Goal: Task Accomplishment & Management: Use online tool/utility

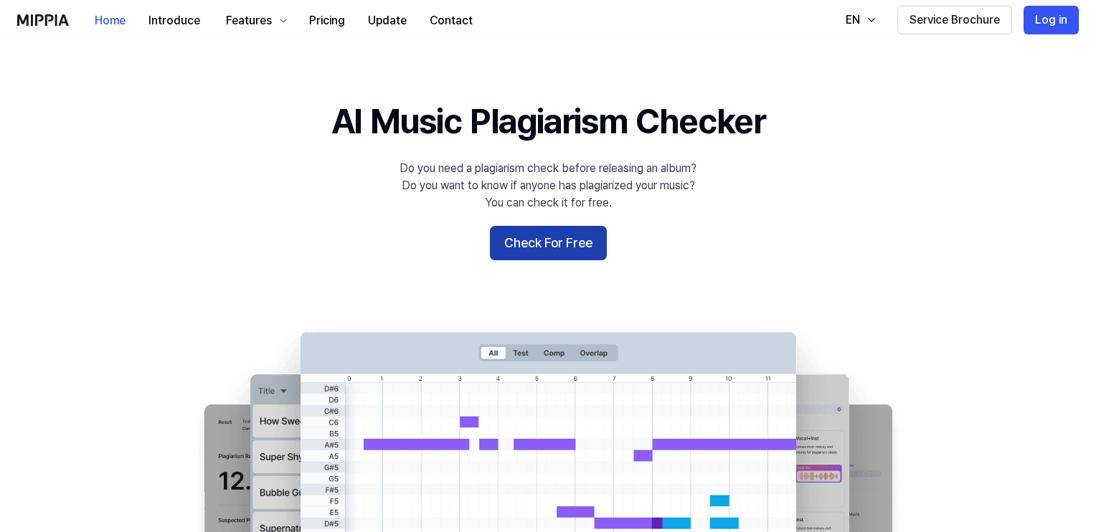
click at [542, 246] on button "Check For Free" at bounding box center [548, 243] width 117 height 34
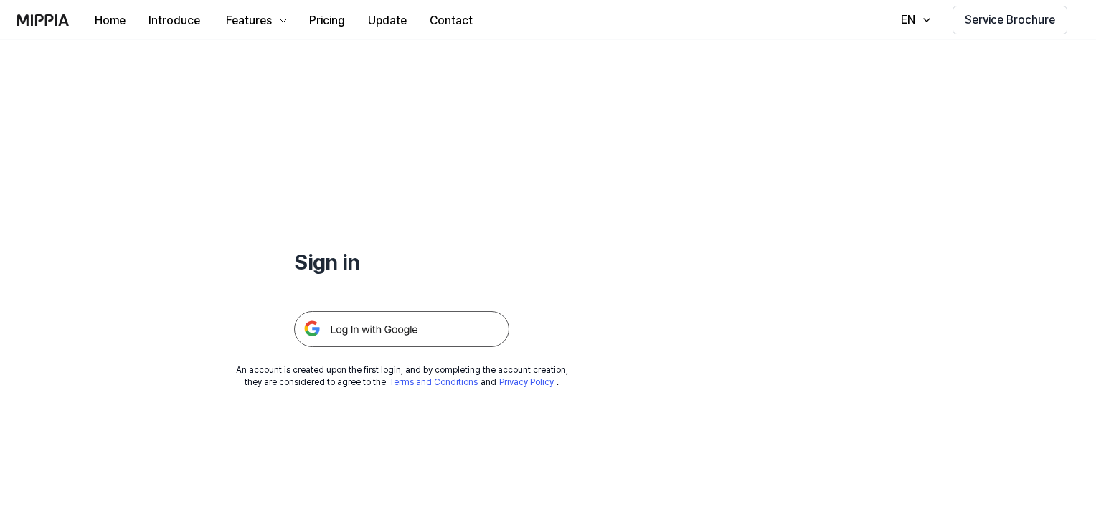
click at [410, 324] on img at bounding box center [401, 329] width 215 height 36
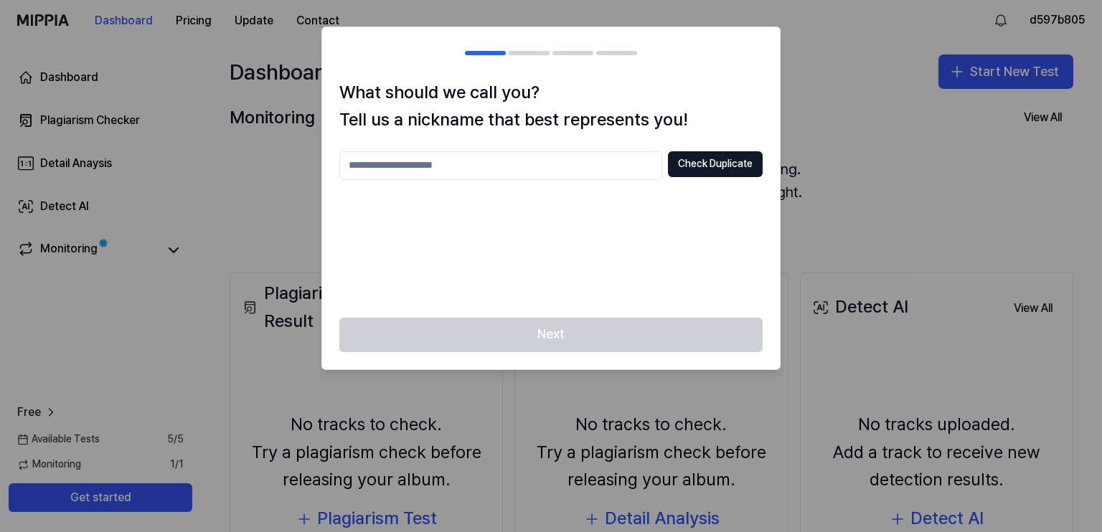
click at [727, 110] on h1 "What should we call you? Tell us a nickname that best represents you!" at bounding box center [550, 106] width 423 height 55
click at [548, 164] on input "text" at bounding box center [500, 165] width 323 height 29
type input "***"
click at [700, 166] on button "Check Duplicate" at bounding box center [715, 164] width 95 height 26
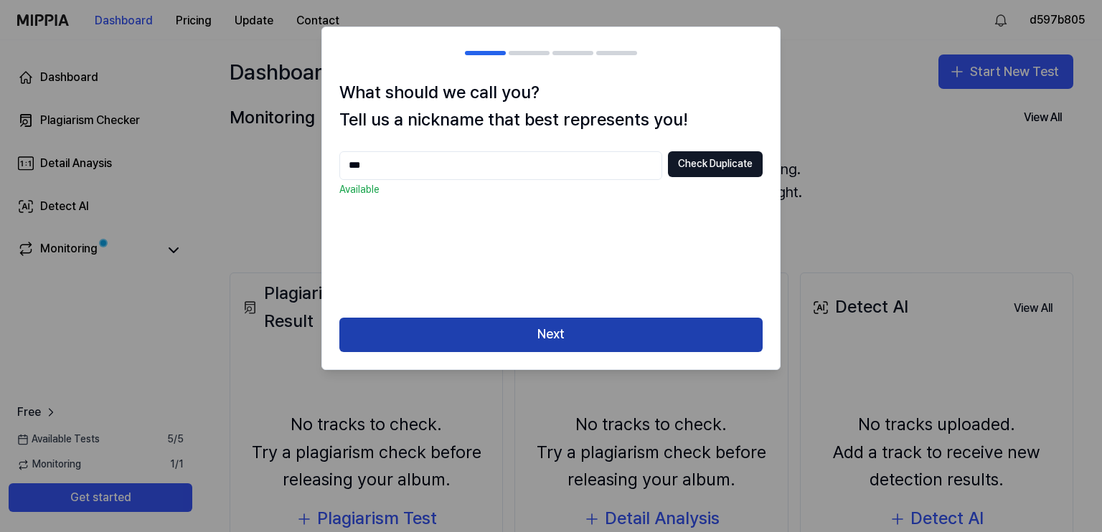
click at [594, 339] on button "Next" at bounding box center [550, 335] width 423 height 34
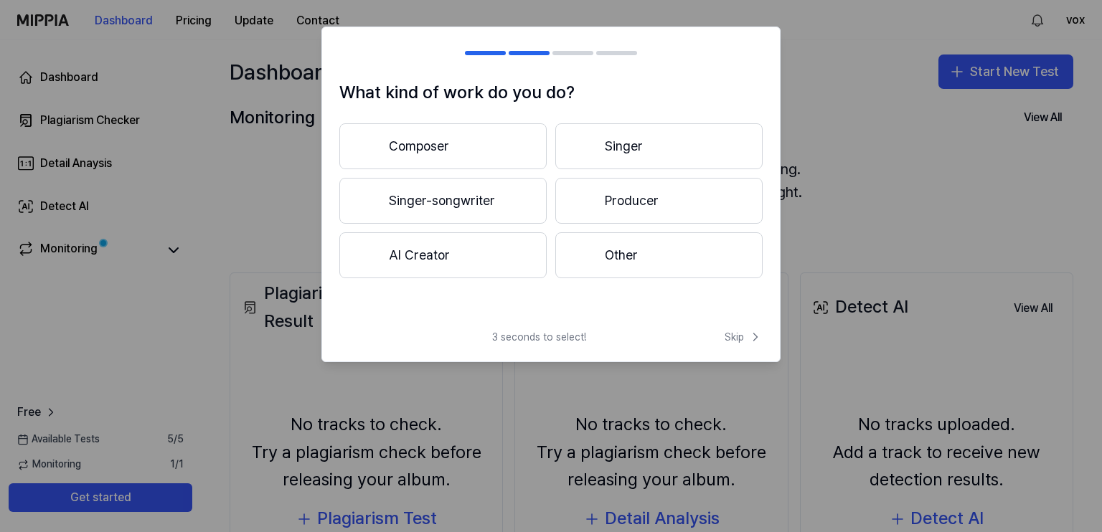
click at [623, 210] on button "Producer" at bounding box center [658, 201] width 207 height 46
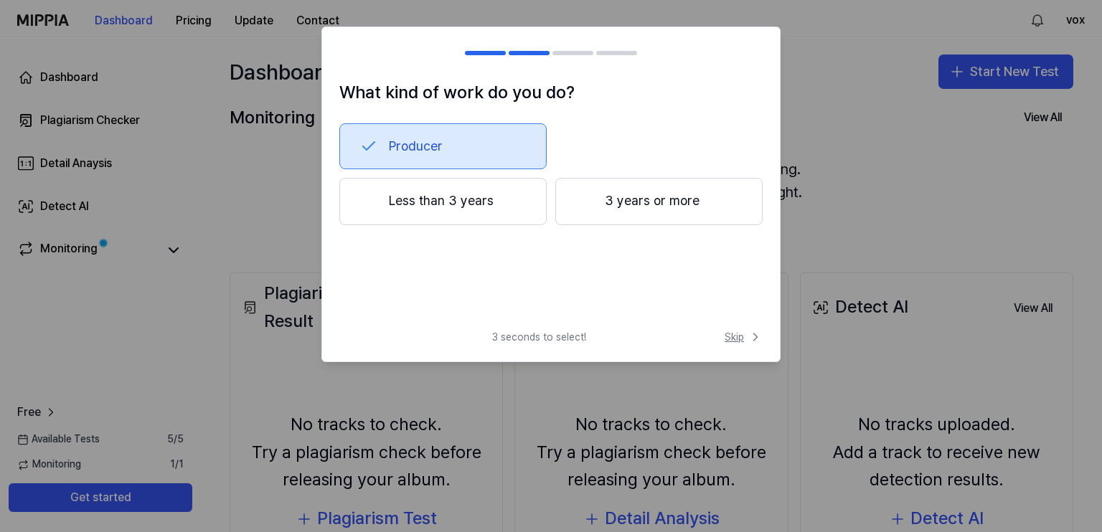
click at [723, 331] on button "Skip" at bounding box center [742, 337] width 41 height 14
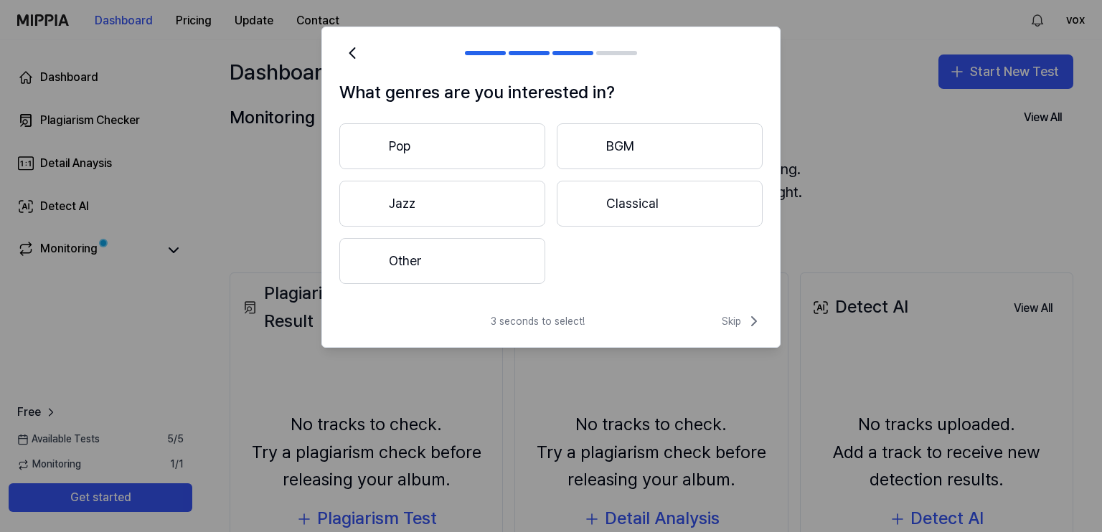
click at [522, 253] on button "Other" at bounding box center [442, 261] width 206 height 46
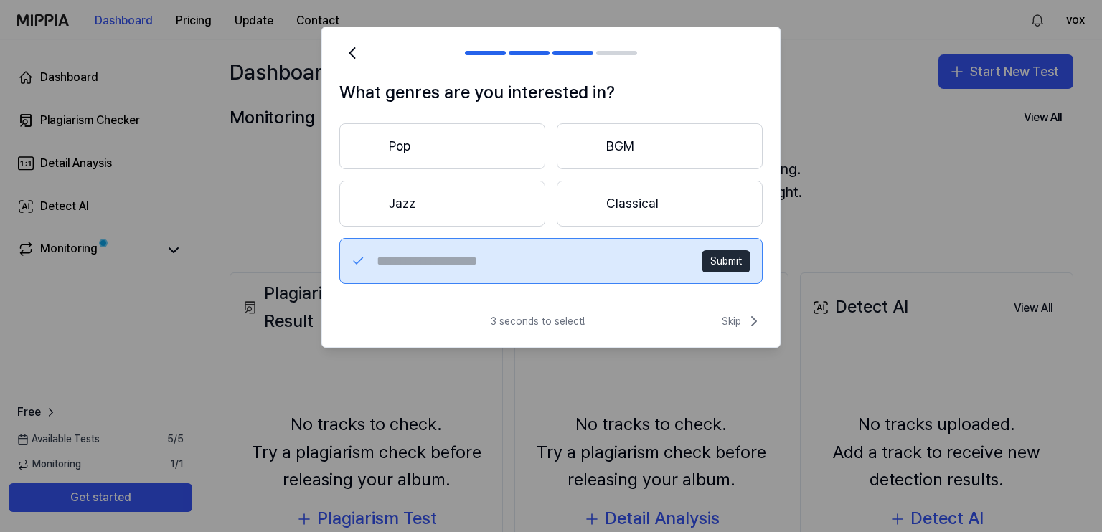
click at [616, 150] on button "BGM" at bounding box center [660, 146] width 206 height 46
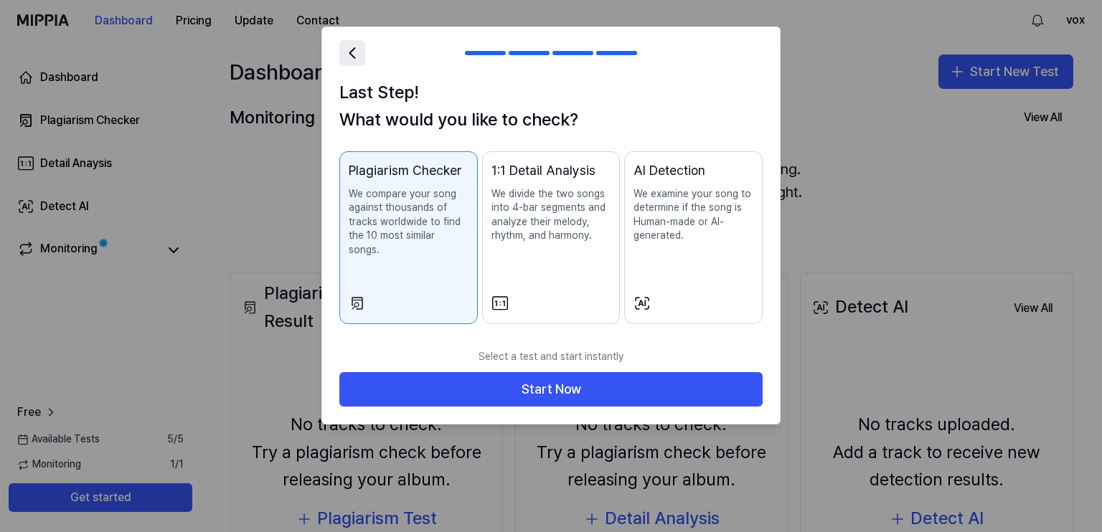
click at [352, 54] on icon at bounding box center [352, 53] width 20 height 20
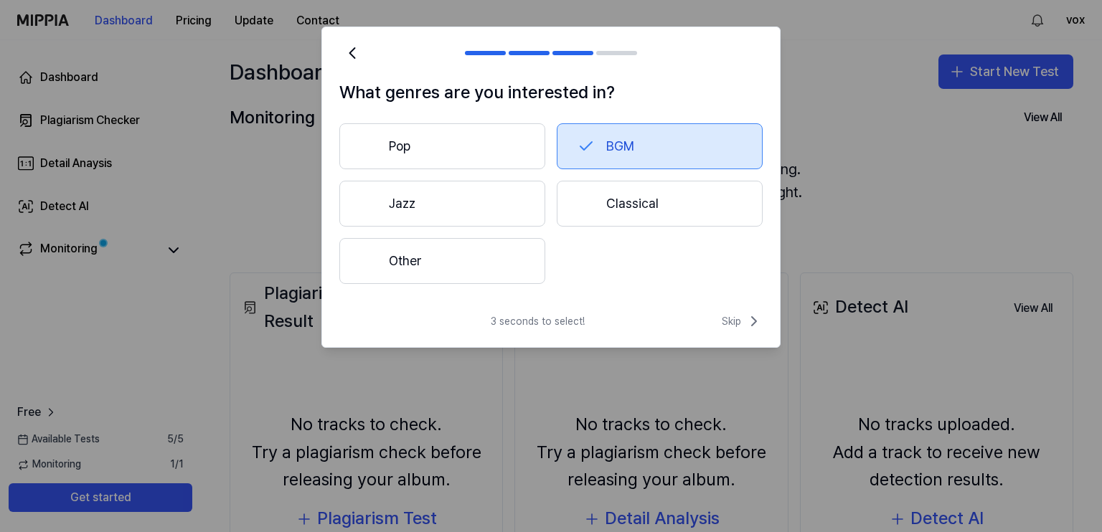
click at [457, 253] on button "Other" at bounding box center [442, 261] width 206 height 46
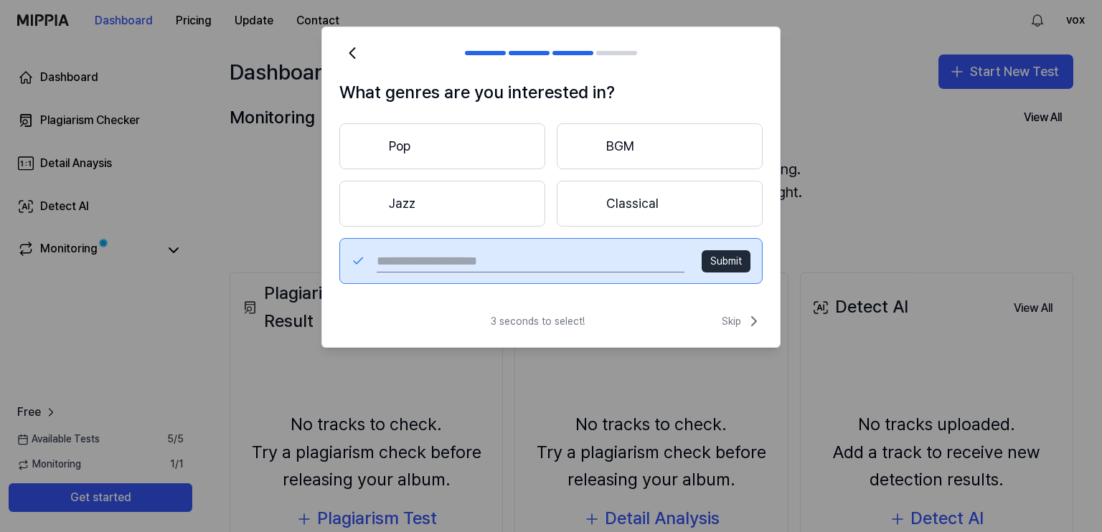
click at [463, 254] on input "text" at bounding box center [531, 261] width 308 height 23
type input "********"
click at [726, 252] on button "Submit" at bounding box center [726, 261] width 49 height 23
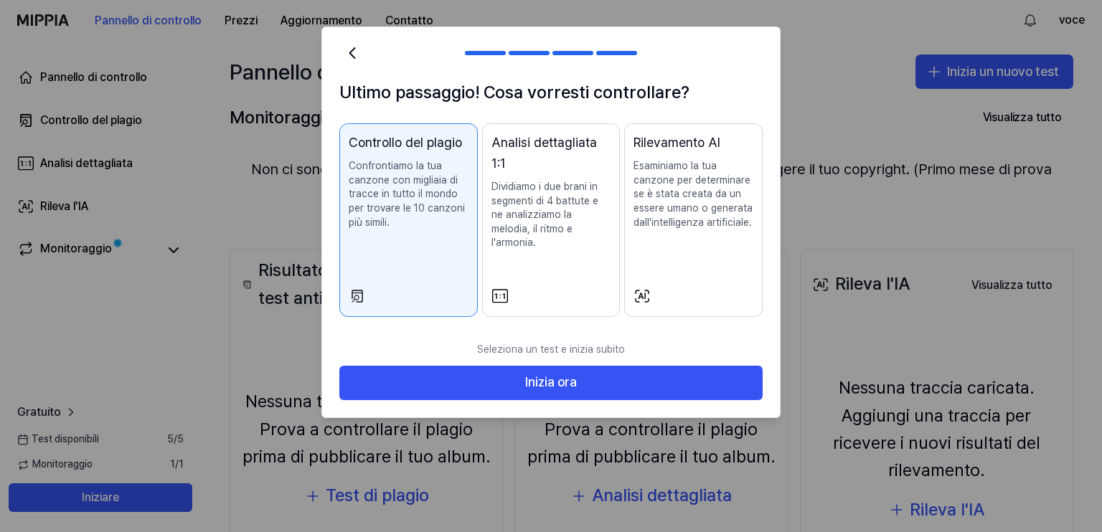
click at [580, 263] on div "Analisi dettagliata 1:1 Dividiamo i due brani in segmenti di 4 battute e ne ana…" at bounding box center [551, 206] width 120 height 146
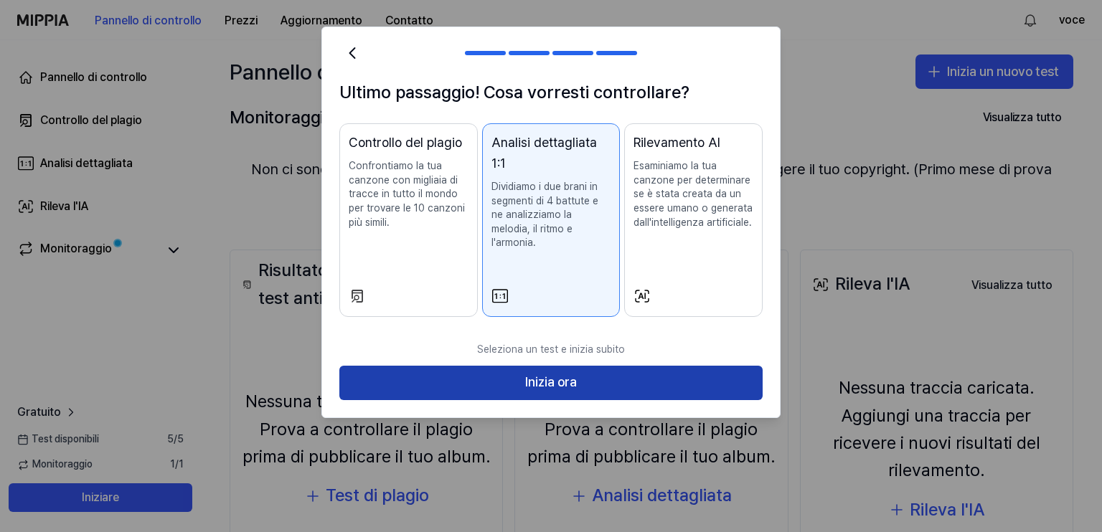
click at [554, 375] on font "Inizia ora" at bounding box center [551, 382] width 52 height 15
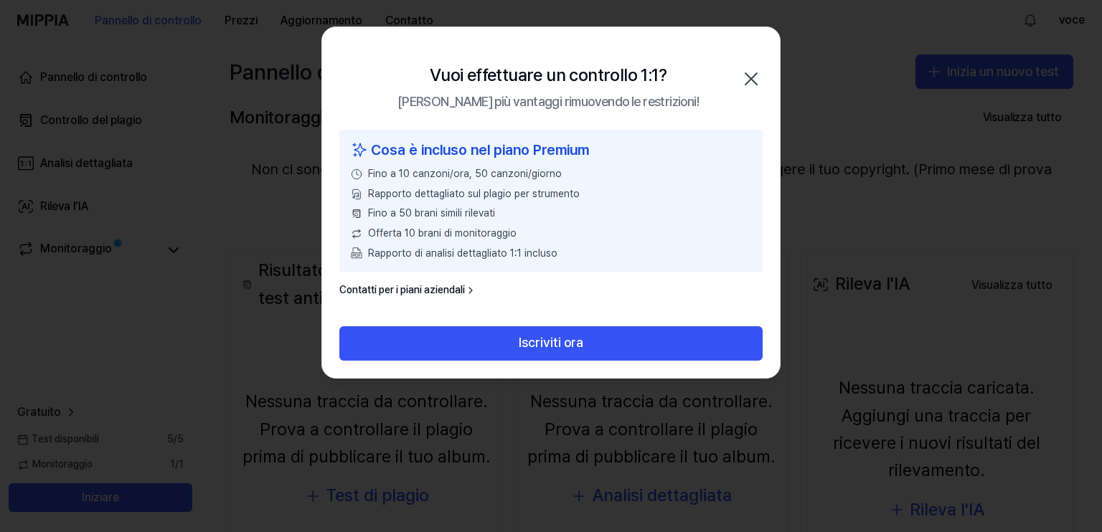
click at [746, 81] on icon "button" at bounding box center [751, 78] width 23 height 23
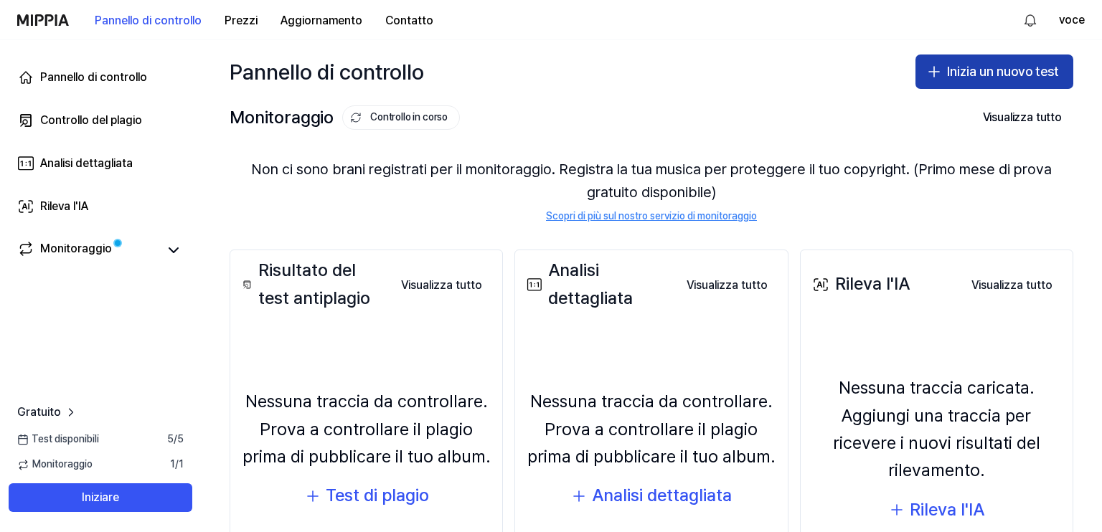
click at [947, 80] on font "Inizia un nuovo test" at bounding box center [1003, 72] width 112 height 21
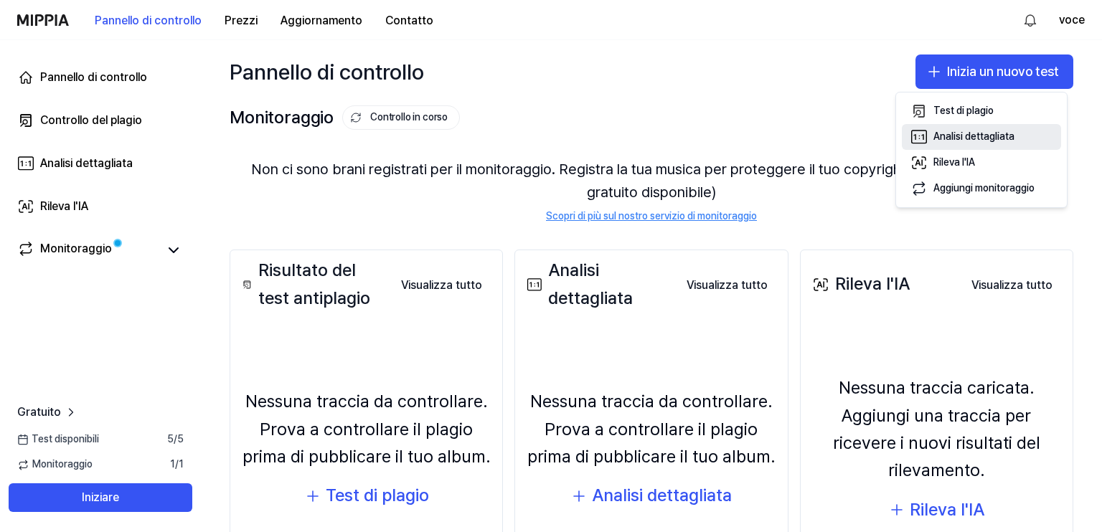
click at [937, 138] on font "Analisi dettagliata" at bounding box center [973, 136] width 81 height 11
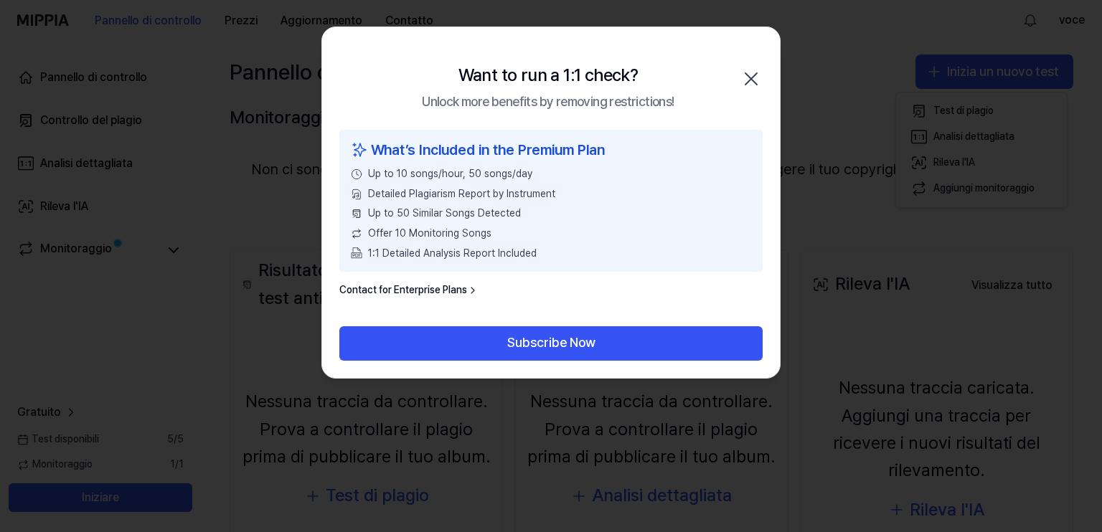
click at [751, 83] on icon "button" at bounding box center [751, 78] width 23 height 23
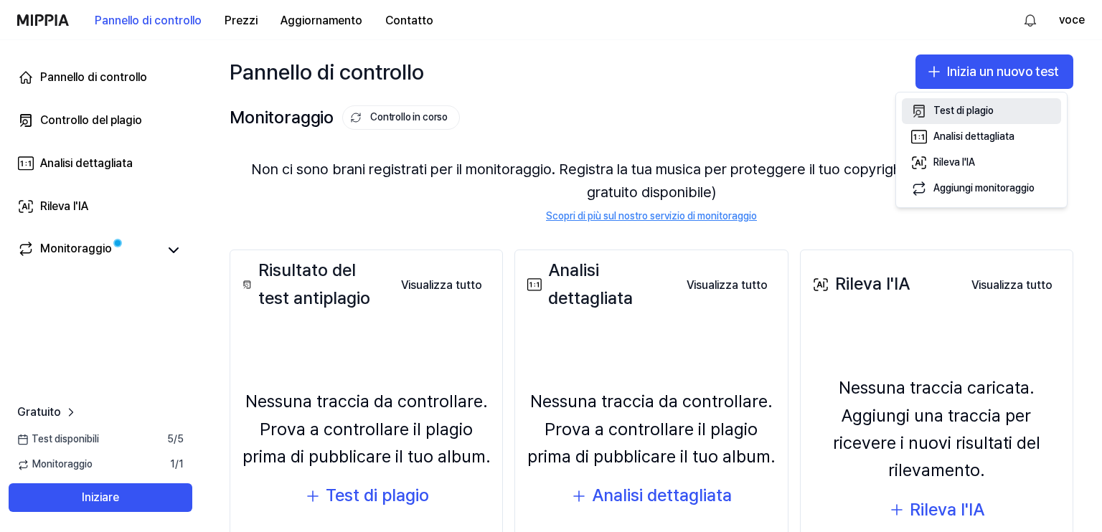
click at [967, 110] on font "Test di plagio" at bounding box center [963, 110] width 60 height 11
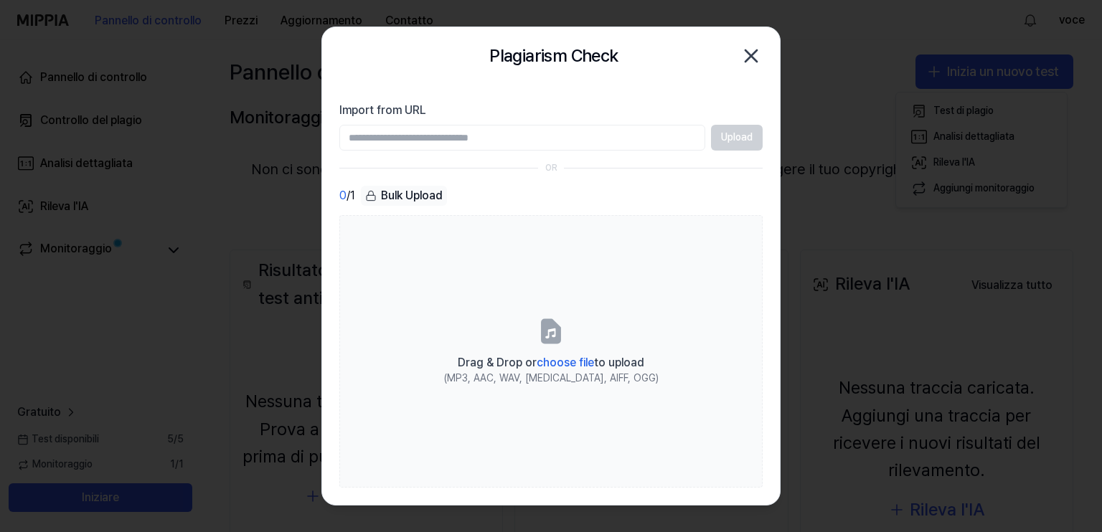
click at [755, 52] on icon "button" at bounding box center [750, 55] width 11 height 11
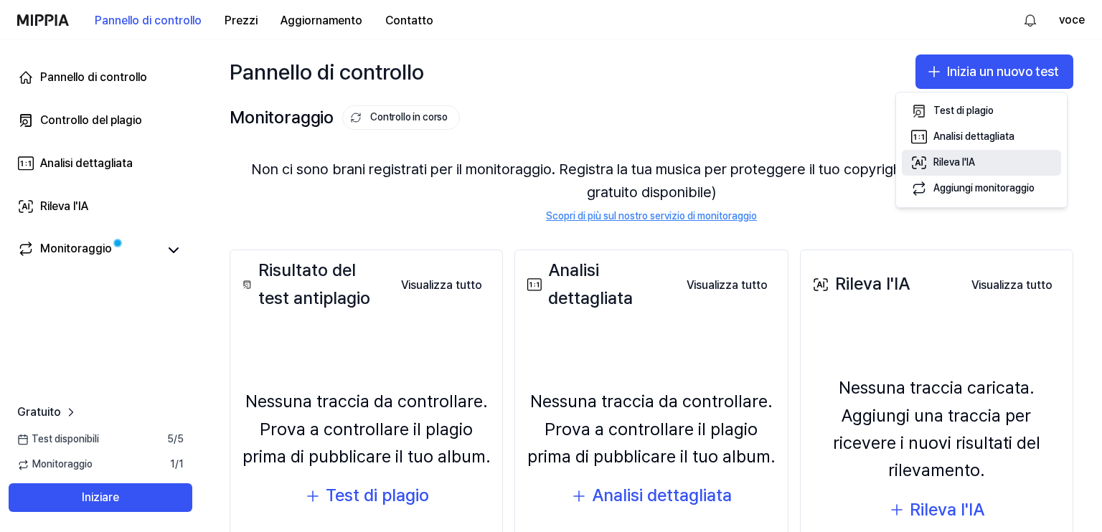
click at [973, 161] on font "Rileva l'IA" at bounding box center [954, 161] width 42 height 11
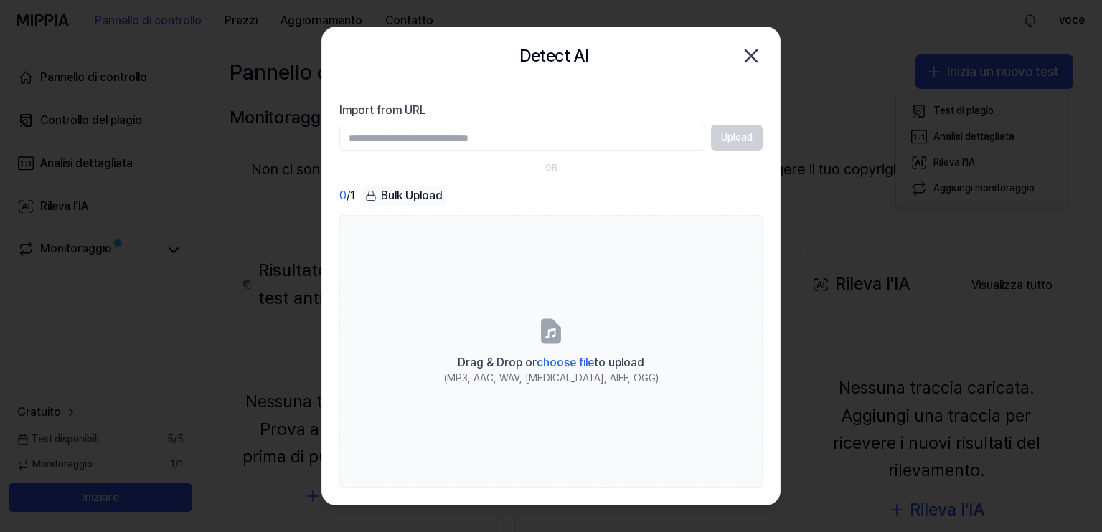
click at [754, 65] on icon "button" at bounding box center [751, 55] width 23 height 23
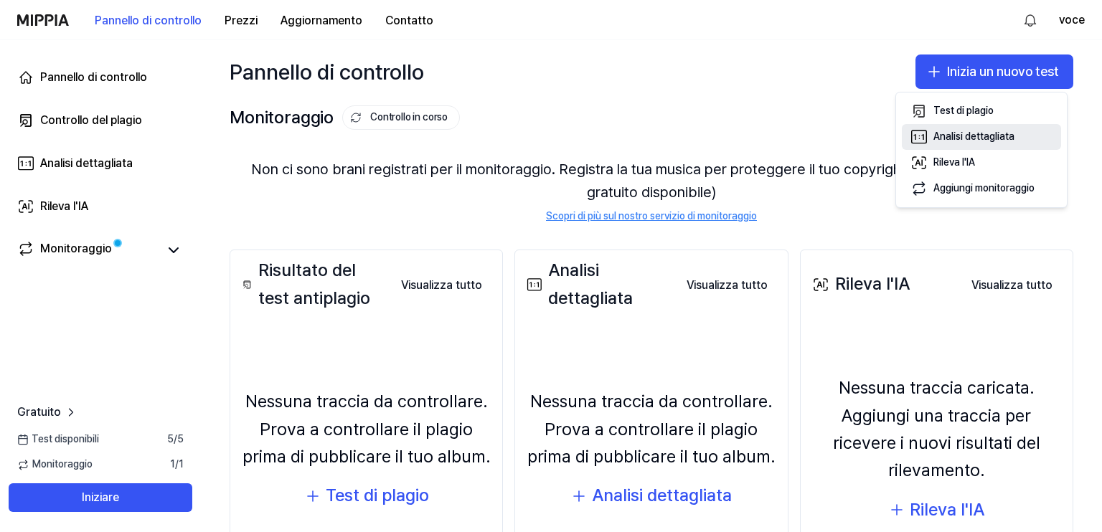
click at [982, 140] on font "Analisi dettagliata" at bounding box center [973, 136] width 81 height 11
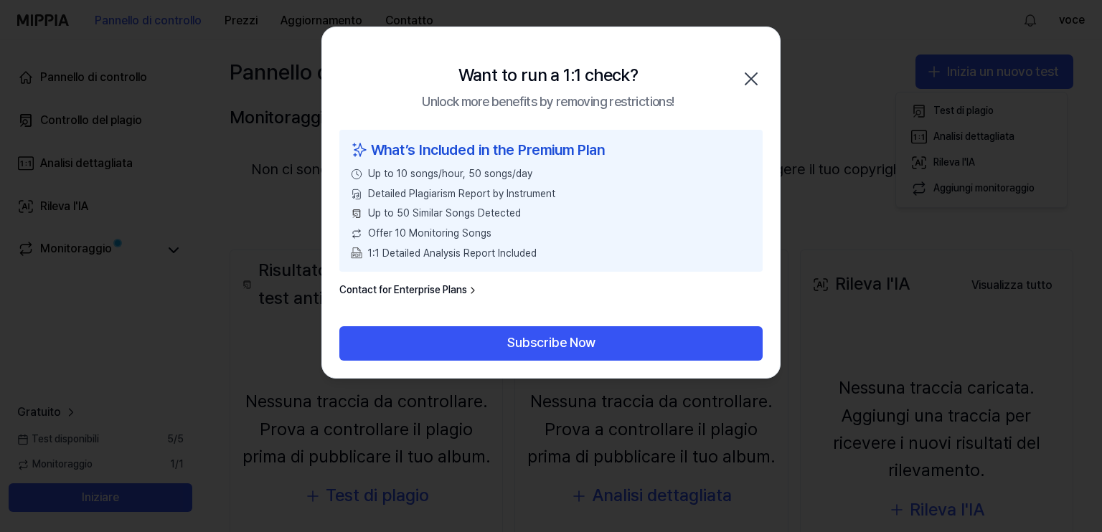
click at [752, 81] on icon "button" at bounding box center [751, 78] width 23 height 23
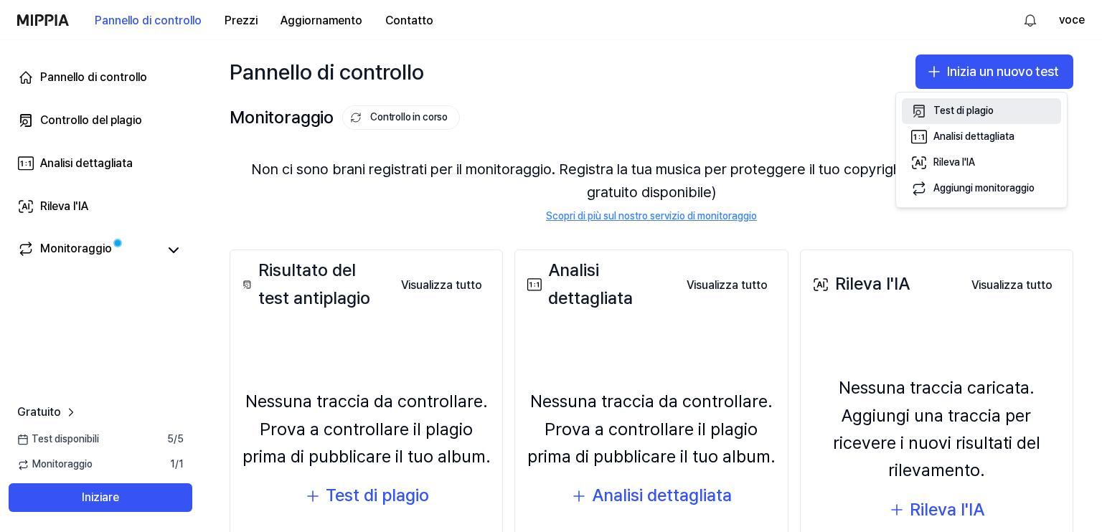
click at [981, 113] on font "Test di plagio" at bounding box center [963, 110] width 60 height 11
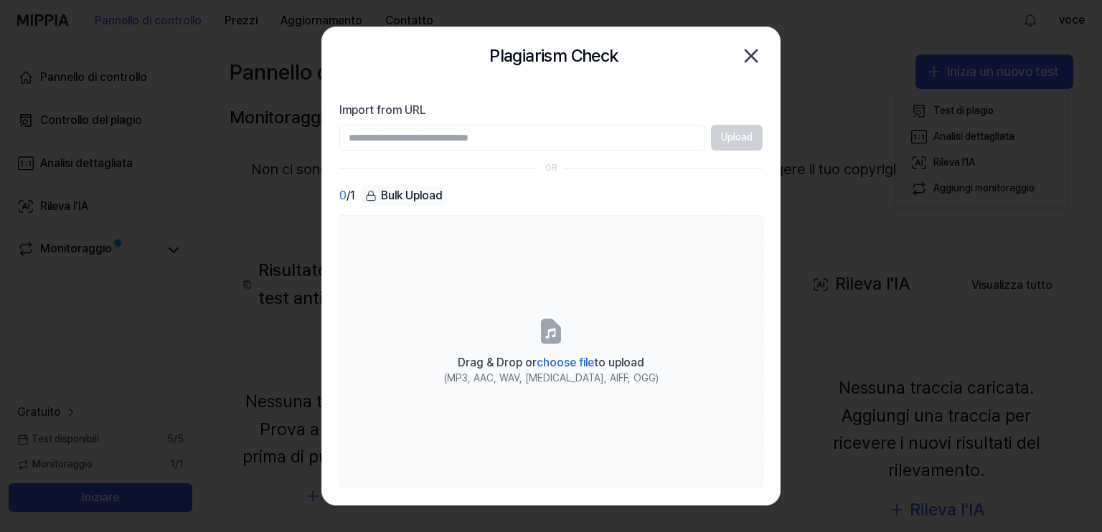
click at [755, 58] on icon "button" at bounding box center [750, 55] width 11 height 11
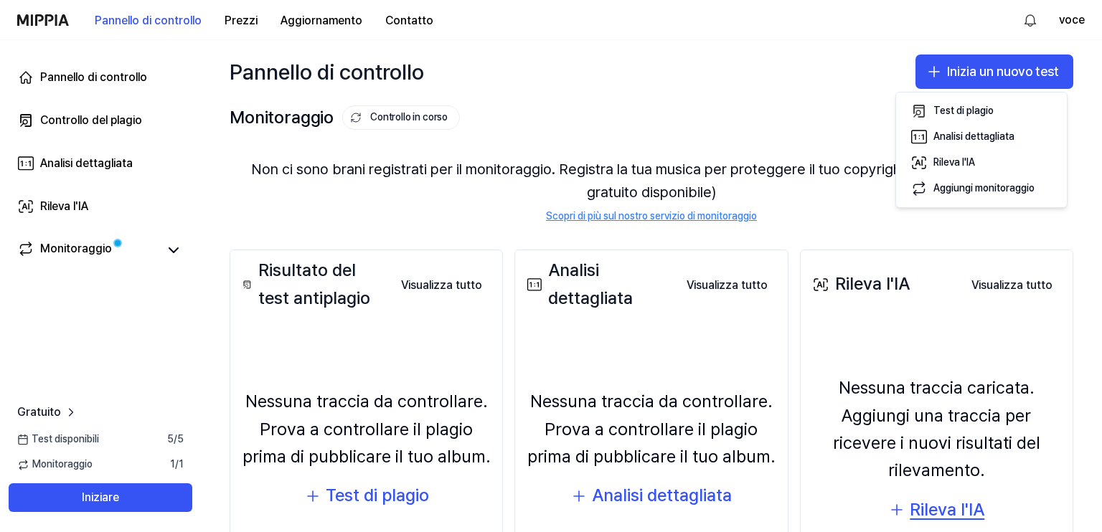
click at [938, 499] on font "Rileva l'IA" at bounding box center [947, 509] width 75 height 21
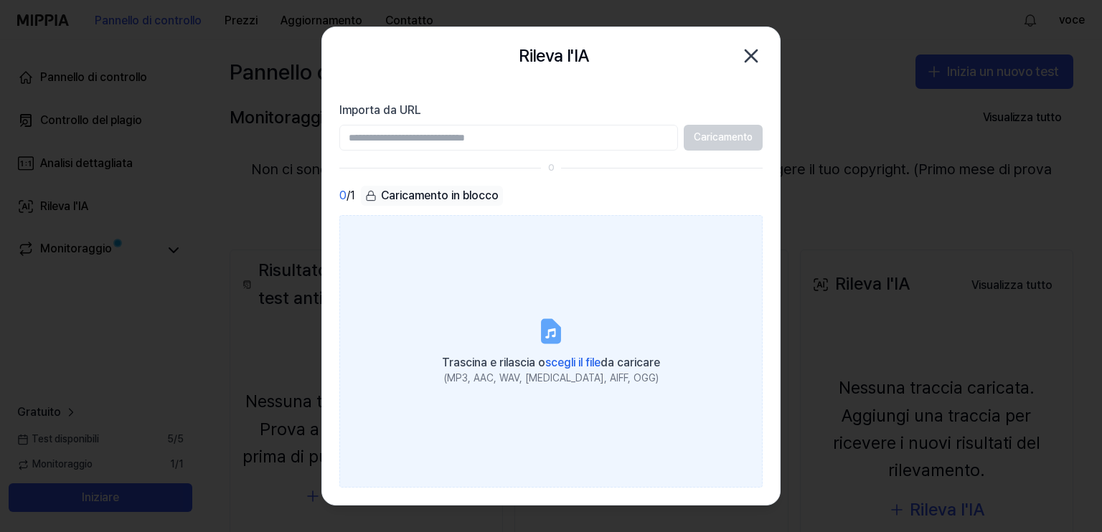
click at [565, 367] on font "scegli il file" at bounding box center [572, 363] width 55 height 14
click at [0, 0] on input "Trascina e rilascia o scegli il file da caricare (MP3, AAC, WAV, FLAC, AIFF, OG…" at bounding box center [0, 0] width 0 height 0
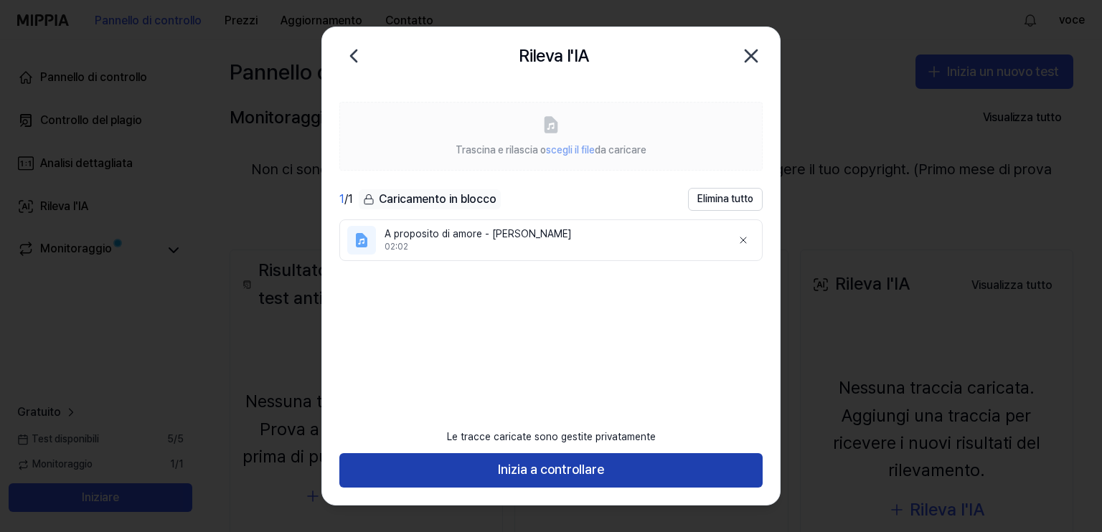
click at [533, 467] on font "Inizia a controllare" at bounding box center [551, 469] width 106 height 15
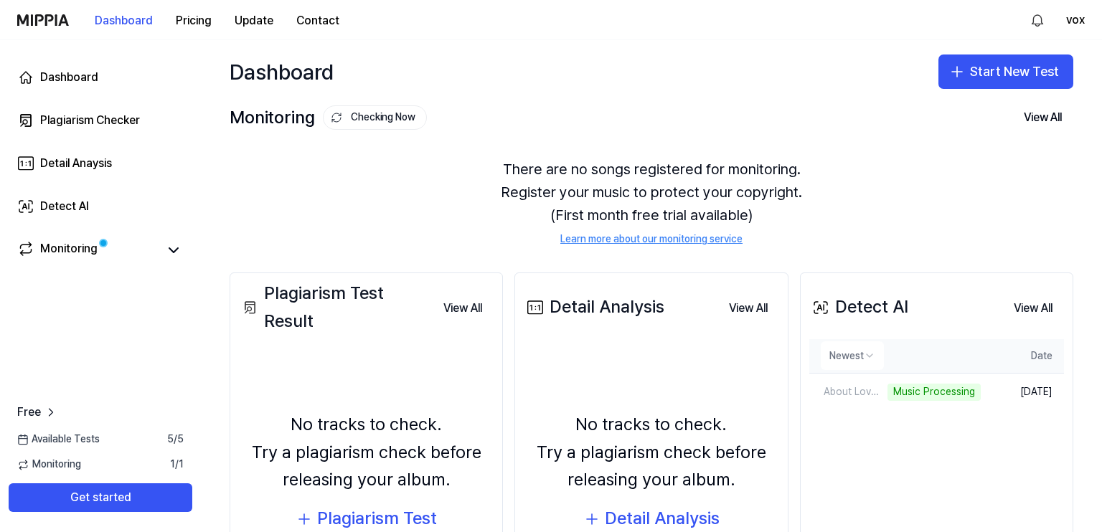
click at [863, 361] on html "Dashboard Pricing Update Contact vox Dashboard Plagiarism Checker Detail Anaysi…" at bounding box center [551, 266] width 1102 height 532
click at [894, 351] on html "Dashboard Pricing Update Contact vox Dashboard Plagiarism Checker Detail Anaysi…" at bounding box center [551, 266] width 1102 height 532
click at [856, 391] on div "About Love - COLIN" at bounding box center [861, 392] width 105 height 14
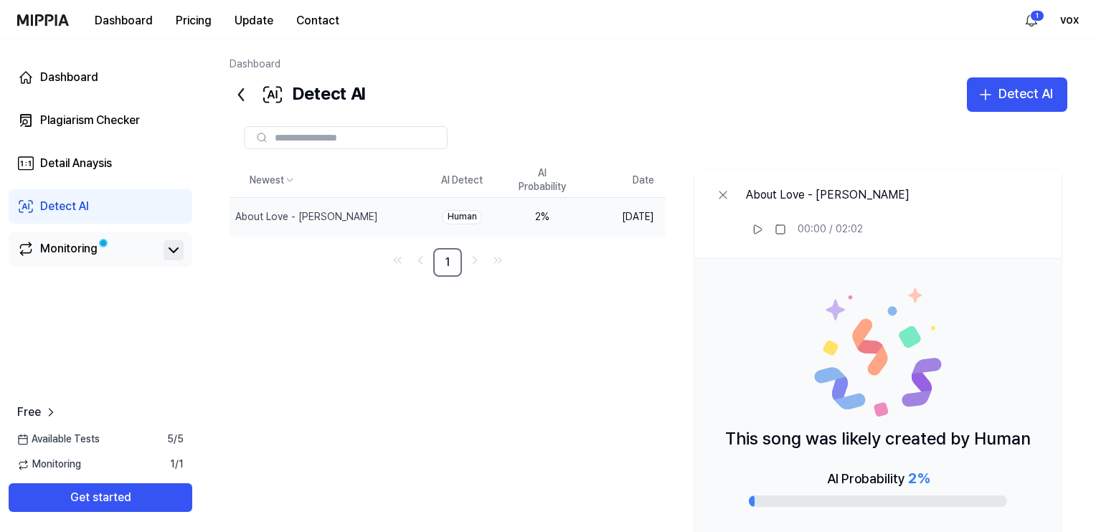
click at [179, 252] on icon at bounding box center [173, 250] width 17 height 17
click at [993, 95] on icon "button" at bounding box center [985, 94] width 17 height 17
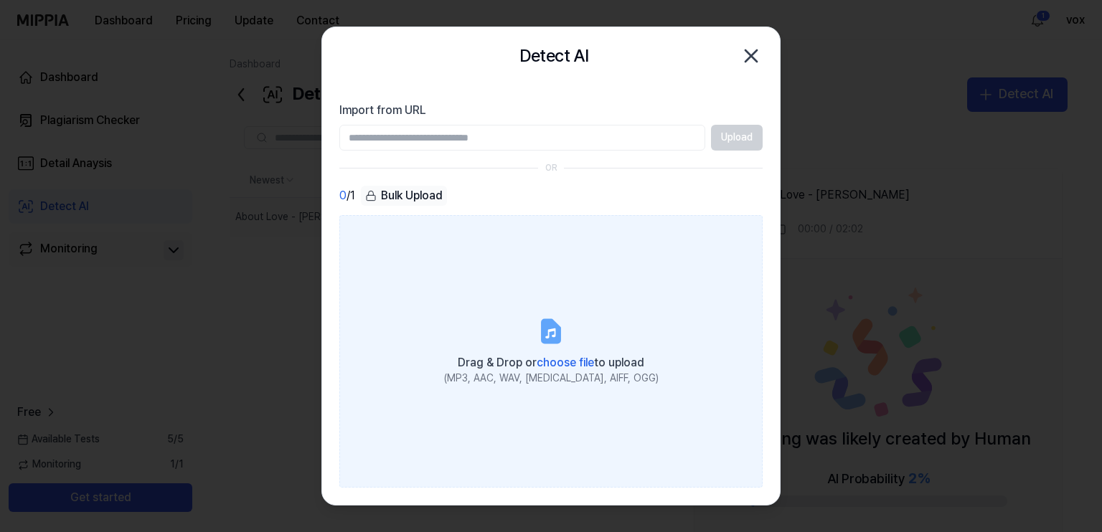
click at [550, 362] on span "choose file" at bounding box center [565, 363] width 57 height 14
click at [0, 0] on input "Drag & Drop or choose file to upload (MP3, AAC, WAV, FLAC, AIFF, OGG)" at bounding box center [0, 0] width 0 height 0
click at [581, 356] on span "choose file" at bounding box center [565, 363] width 57 height 14
click at [0, 0] on input "Drag & Drop or choose file to upload (MP3, AAC, WAV, FLAC, AIFF, OGG)" at bounding box center [0, 0] width 0 height 0
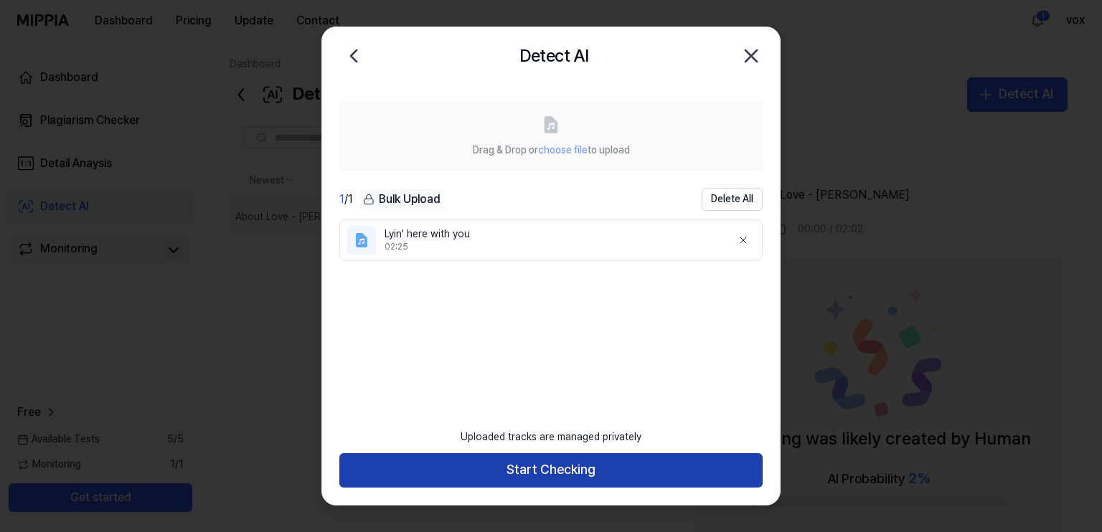
click at [563, 458] on button "Start Checking" at bounding box center [550, 470] width 423 height 34
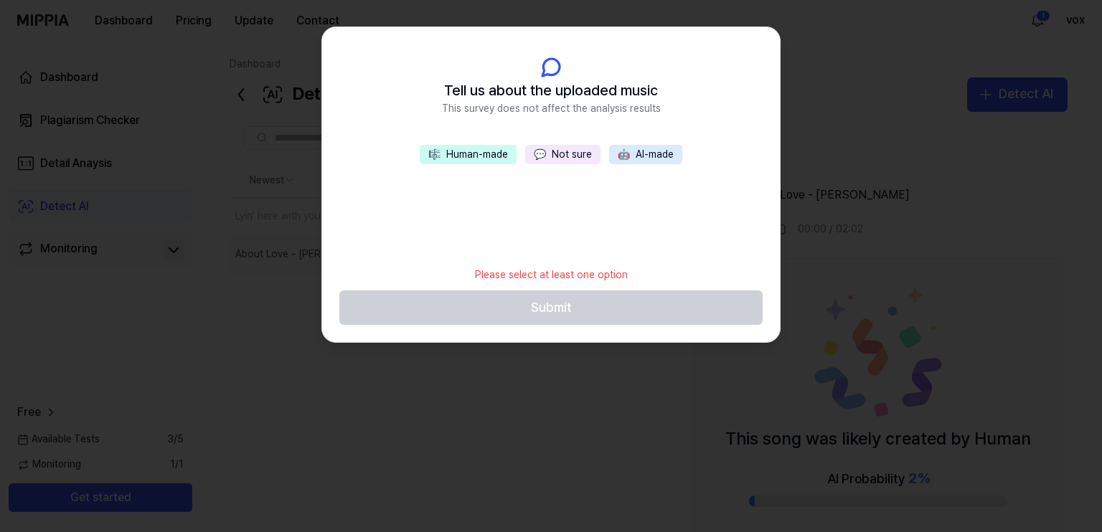
click at [826, 109] on div at bounding box center [551, 266] width 1102 height 532
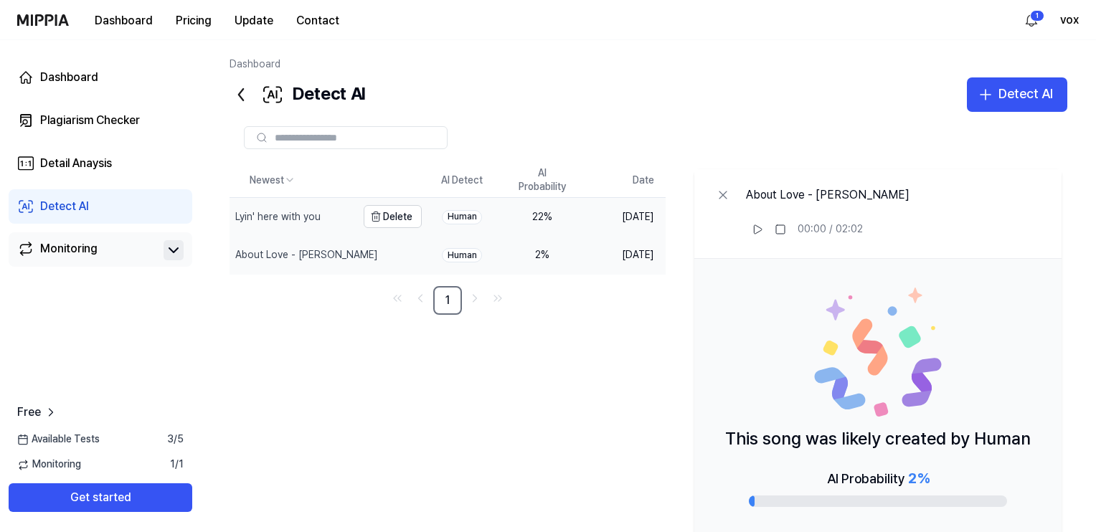
click at [315, 209] on div "Lyin' here with you" at bounding box center [293, 216] width 127 height 37
click at [132, 248] on link "Monitoring" at bounding box center [87, 250] width 141 height 20
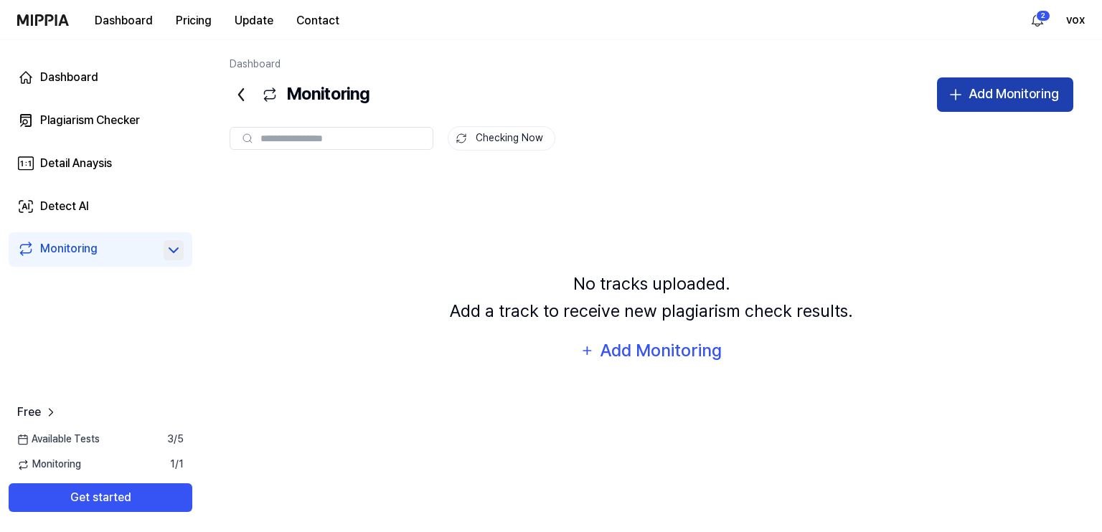
click at [964, 98] on button "Add Monitoring" at bounding box center [1005, 94] width 136 height 34
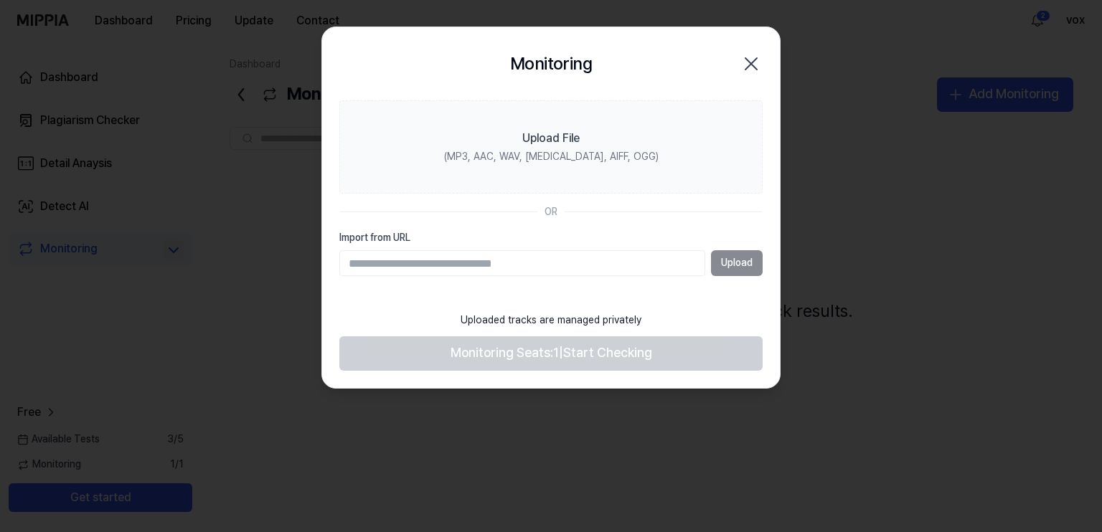
click at [752, 62] on icon "button" at bounding box center [750, 63] width 11 height 11
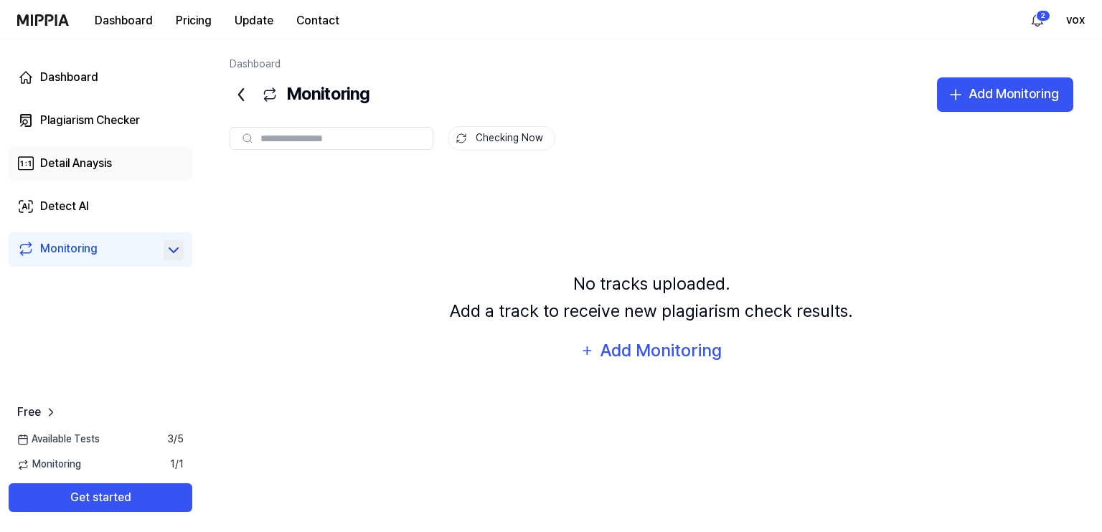
click at [129, 161] on link "Detail Anaysis" at bounding box center [101, 163] width 184 height 34
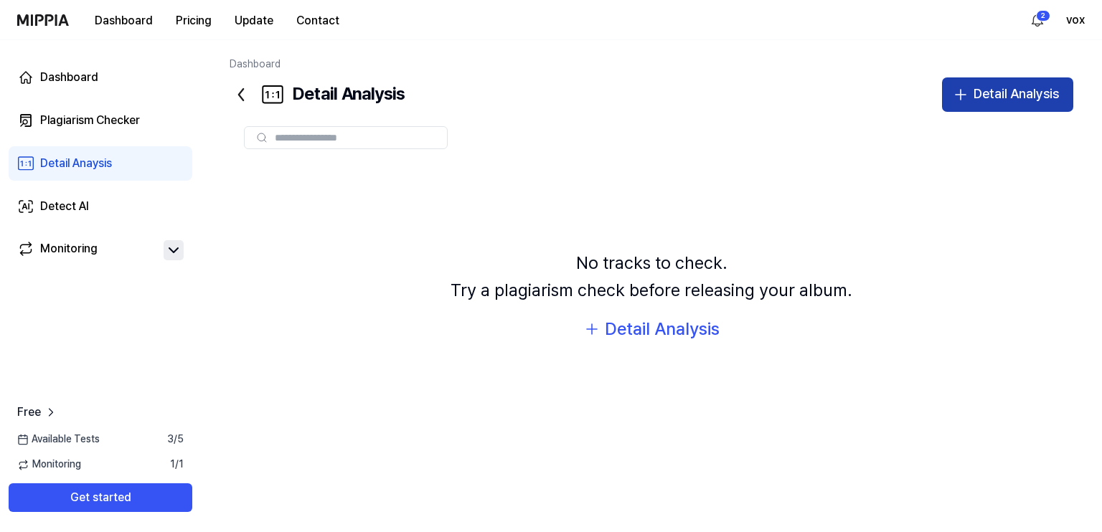
click at [1033, 103] on div "Detail Analysis" at bounding box center [1016, 94] width 85 height 21
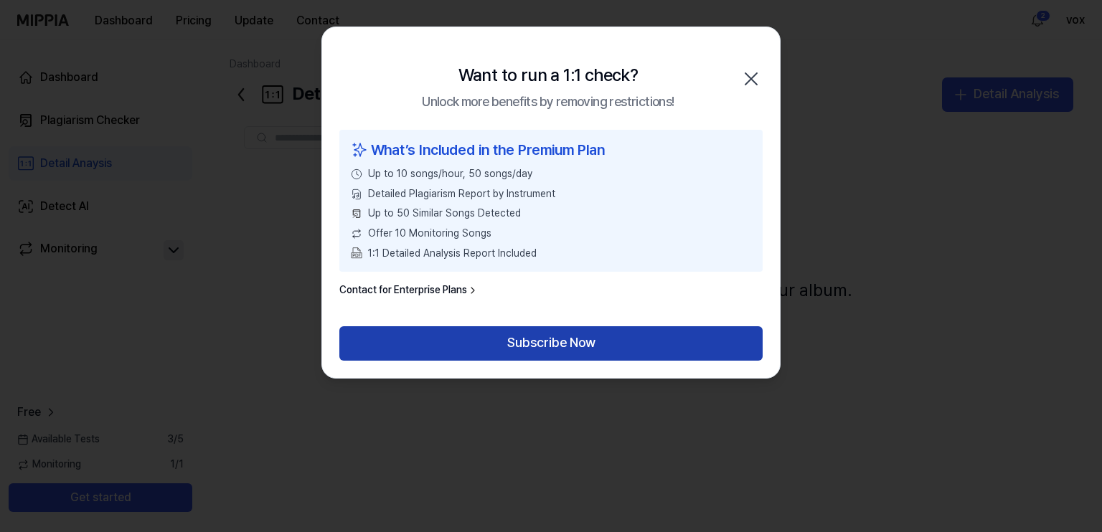
click at [517, 336] on button "Subscribe Now" at bounding box center [550, 343] width 423 height 34
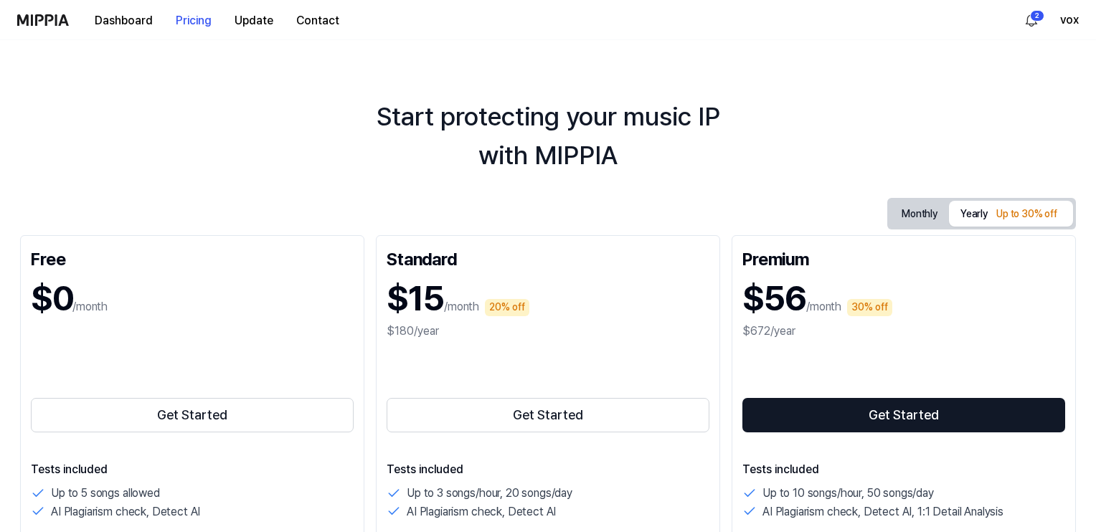
scroll to position [86, 0]
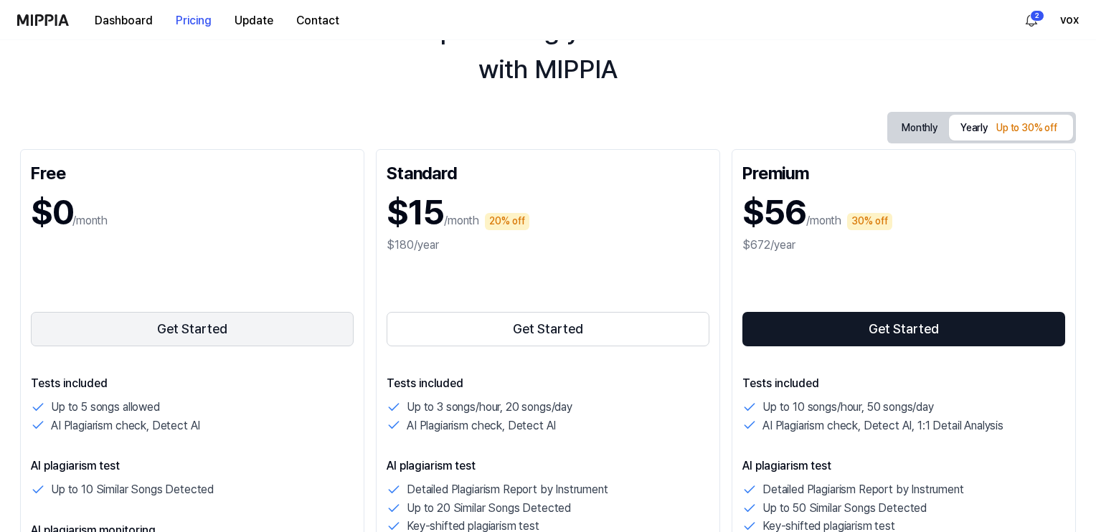
click at [175, 332] on button "Get Started" at bounding box center [192, 329] width 323 height 34
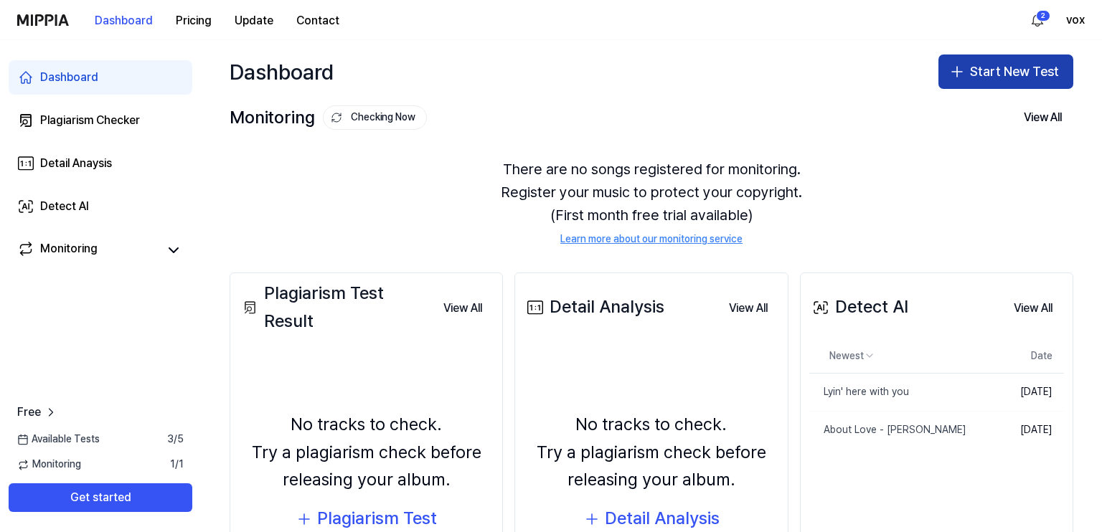
click at [967, 76] on button "Start New Test" at bounding box center [1005, 72] width 135 height 34
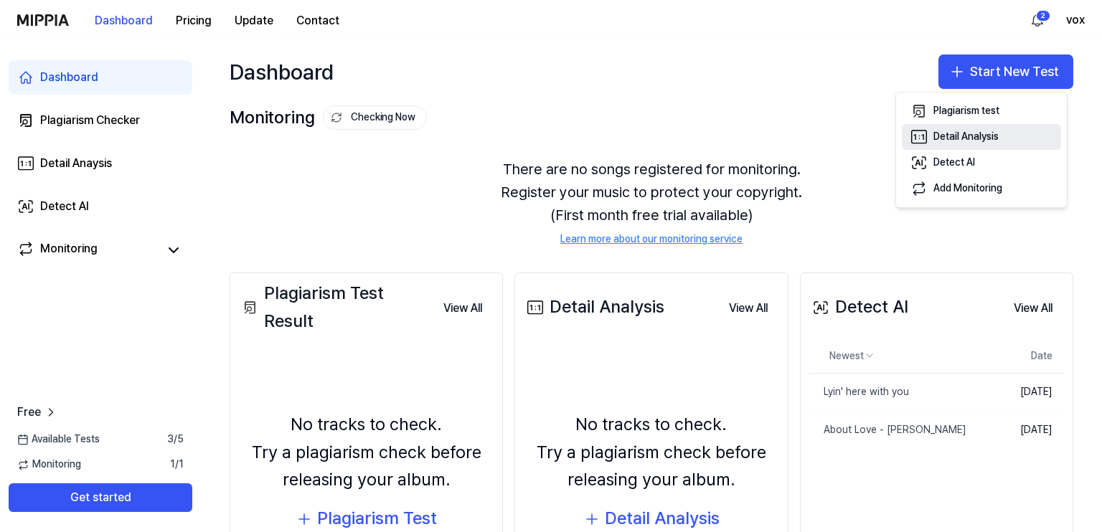
click at [957, 143] on div "Detail Analysis" at bounding box center [965, 137] width 65 height 14
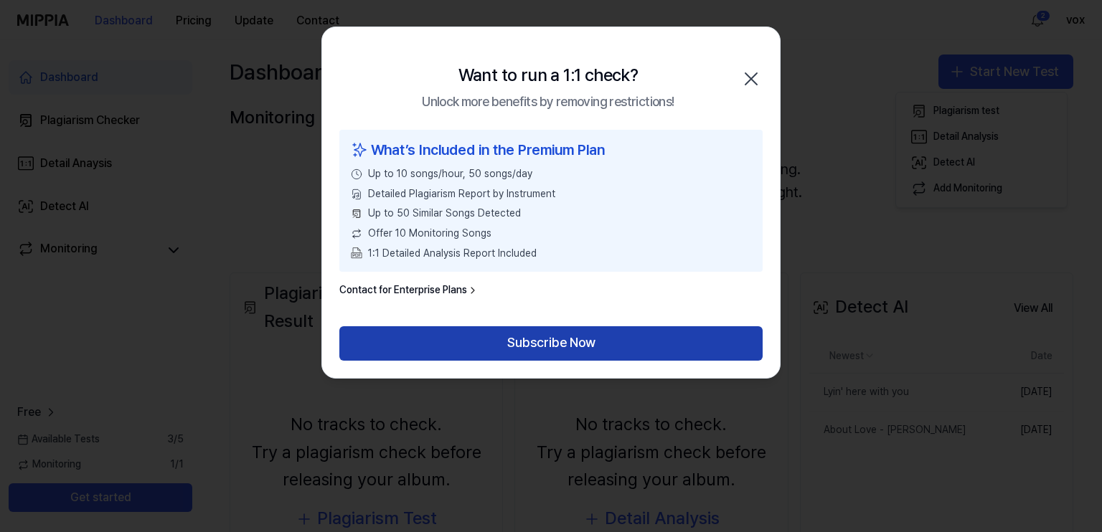
click at [534, 336] on button "Subscribe Now" at bounding box center [550, 343] width 423 height 34
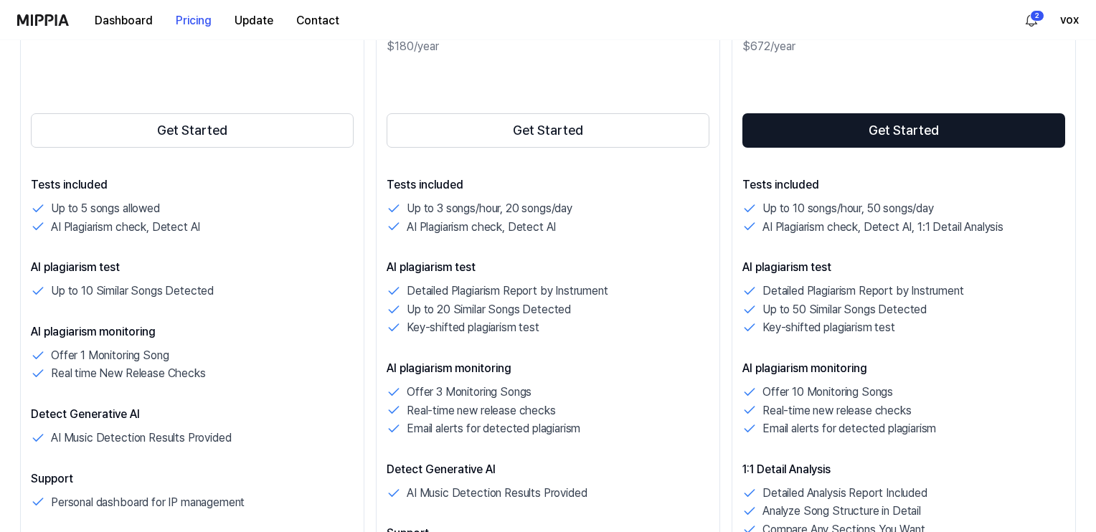
scroll to position [258, 0]
